Goal: Contribute content

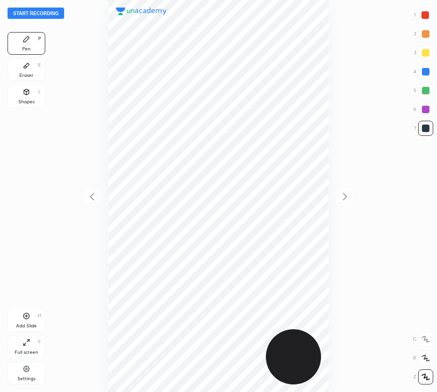
scroll to position [392, 286]
click at [51, 15] on button "Start recording" at bounding box center [36, 13] width 57 height 11
drag, startPoint x: 429, startPoint y: 70, endPoint x: 339, endPoint y: 115, distance: 100.0
click at [429, 71] on div at bounding box center [426, 72] width 8 height 8
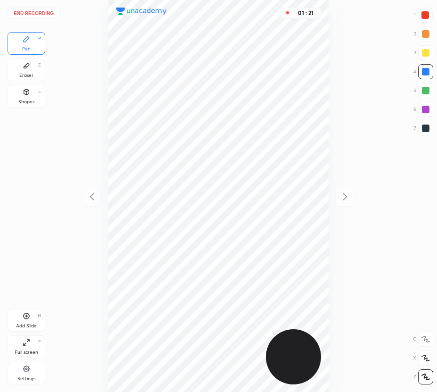
drag, startPoint x: 427, startPoint y: 109, endPoint x: 359, endPoint y: 128, distance: 70.3
click at [426, 109] on div at bounding box center [426, 110] width 8 height 8
drag, startPoint x: 422, startPoint y: 17, endPoint x: 358, endPoint y: 79, distance: 89.4
click at [422, 17] on div at bounding box center [426, 15] width 8 height 8
click at [423, 93] on div at bounding box center [426, 91] width 8 height 8
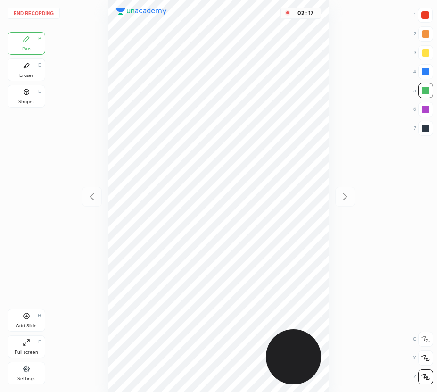
click at [25, 313] on div "Add Slide H" at bounding box center [27, 320] width 38 height 23
click at [427, 18] on div at bounding box center [425, 15] width 15 height 15
click at [89, 194] on icon at bounding box center [91, 196] width 11 height 11
click at [347, 196] on icon at bounding box center [344, 196] width 11 height 11
drag, startPoint x: 97, startPoint y: 193, endPoint x: 96, endPoint y: 183, distance: 10.0
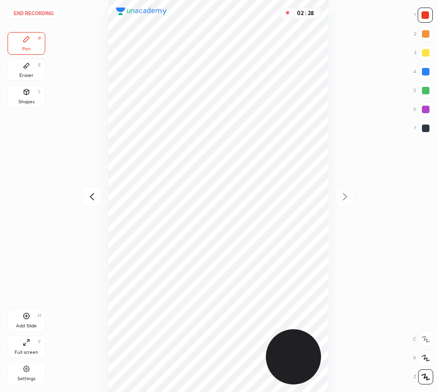
click at [96, 193] on icon at bounding box center [91, 196] width 11 height 11
click at [344, 198] on icon at bounding box center [344, 196] width 11 height 11
drag, startPoint x: 92, startPoint y: 198, endPoint x: 97, endPoint y: 184, distance: 13.9
click at [92, 198] on icon at bounding box center [91, 196] width 11 height 11
click at [344, 193] on icon at bounding box center [344, 196] width 11 height 11
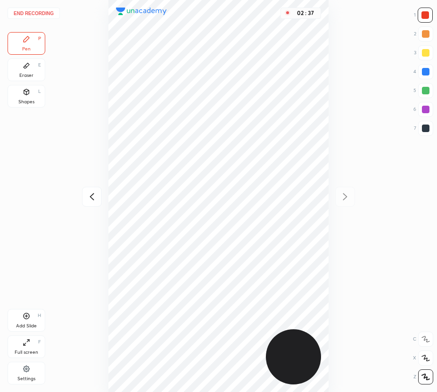
click at [94, 197] on icon at bounding box center [91, 196] width 11 height 11
drag, startPoint x: 344, startPoint y: 193, endPoint x: 348, endPoint y: 198, distance: 5.7
click at [344, 193] on icon at bounding box center [345, 196] width 4 height 7
click at [423, 67] on div at bounding box center [425, 71] width 15 height 15
click at [32, 13] on button "End recording" at bounding box center [34, 13] width 52 height 11
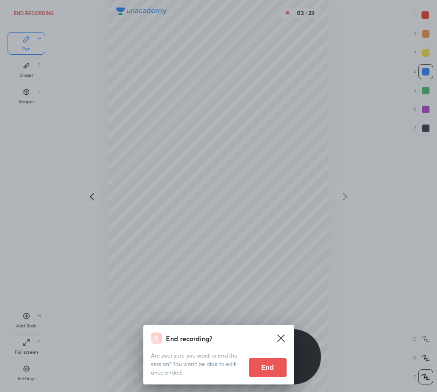
drag, startPoint x: 270, startPoint y: 366, endPoint x: 264, endPoint y: 371, distance: 7.4
click at [269, 366] on button "End" at bounding box center [268, 367] width 38 height 19
